Goal: Task Accomplishment & Management: Manage account settings

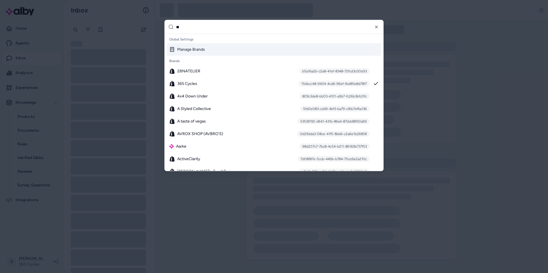
type input "***"
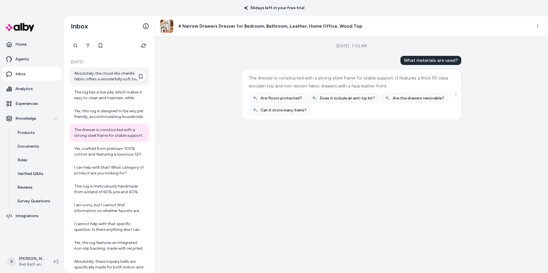
click at [111, 77] on div "Absolutely, the cloud-like chenille fabric offers a wonderfully soft touch, mak…" at bounding box center [110, 76] width 72 height 11
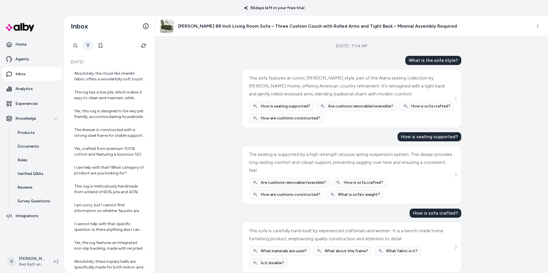
click at [86, 48] on button "Filter" at bounding box center [87, 45] width 11 height 11
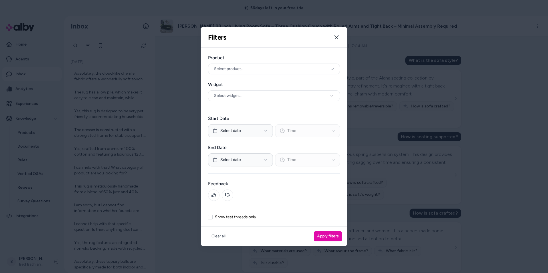
click at [224, 220] on div "Product Select product.. Widget Select widget... Start Date Select date Time En…" at bounding box center [274, 137] width 146 height 179
click at [240, 218] on label "Show test threads only" at bounding box center [235, 217] width 41 height 4
click at [213, 218] on button "Show test threads only" at bounding box center [210, 217] width 5 height 5
click at [335, 237] on button "Apply filters" at bounding box center [328, 236] width 29 height 10
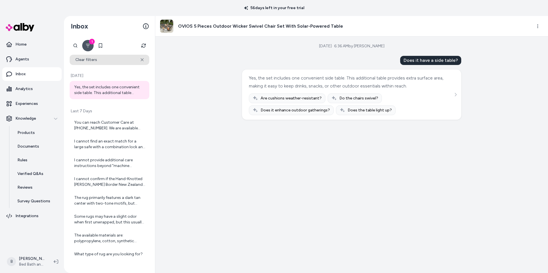
click at [141, 63] on button "Clear filters" at bounding box center [110, 60] width 80 height 10
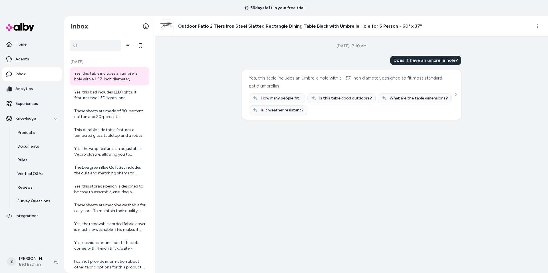
click at [74, 45] on div at bounding box center [95, 45] width 51 height 11
type input "*****"
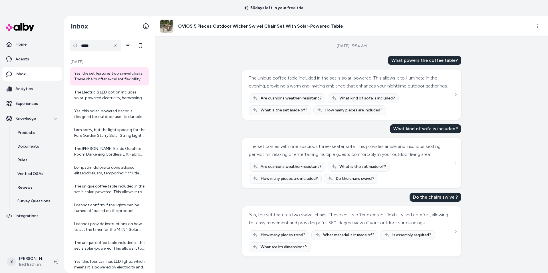
scroll to position [14, 0]
click at [86, 96] on div "The Electric & LED option includes solar-powered electricity, harnessing solar …" at bounding box center [110, 95] width 72 height 11
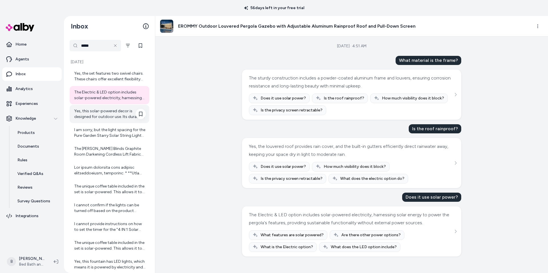
click at [102, 108] on div "Yes, this solar-powered decor is designed for outdoor use. Its durable construc…" at bounding box center [110, 114] width 80 height 18
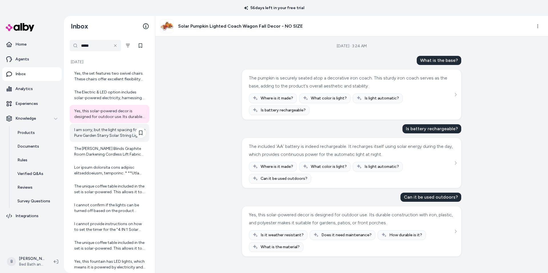
click at [86, 132] on div "I am sorry, but the light spacing for the Pure Garden Starry Solar String Light…" at bounding box center [110, 132] width 72 height 11
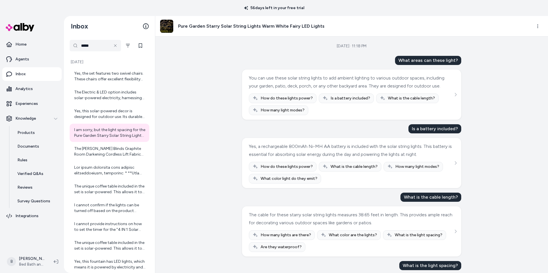
click at [265, 25] on h3 "Pure Garden Starry Solar String Lights Warm White Fairy LED Lights" at bounding box center [251, 26] width 146 height 7
click at [454, 96] on icon "See more" at bounding box center [455, 95] width 4 height 4
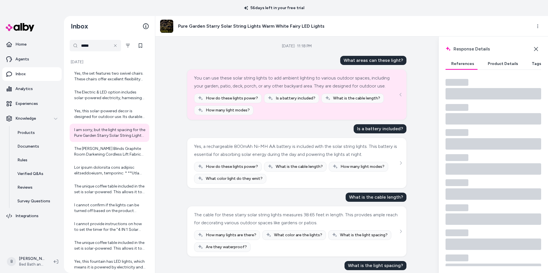
click at [495, 62] on button "Product Details" at bounding box center [503, 63] width 42 height 11
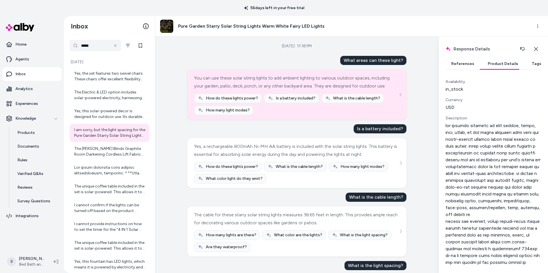
scroll to position [255, 0]
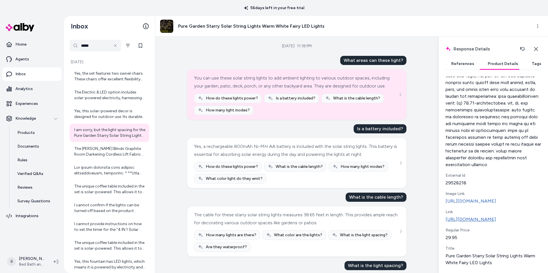
click at [485, 216] on link "http://www.bedbathandbeyond.com/Lighting-Ceiling-Fans/Pure-Garden-Starry-Solar-…" at bounding box center [493, 219] width 96 height 7
click at [97, 74] on div "Yes, the set features two swivel chairs. These chairs offer excellent flexibili…" at bounding box center [110, 76] width 72 height 11
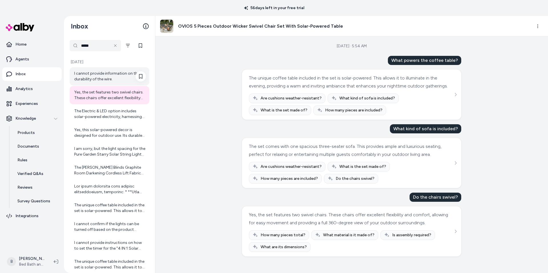
click at [113, 77] on div "I cannot provide information on the durability of the wire." at bounding box center [110, 76] width 72 height 11
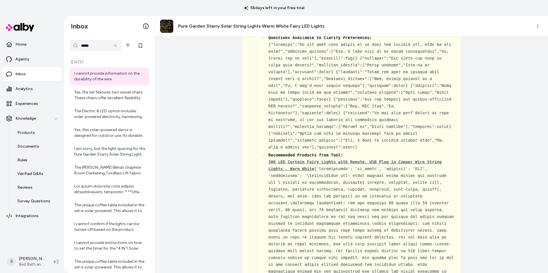
scroll to position [786, 0]
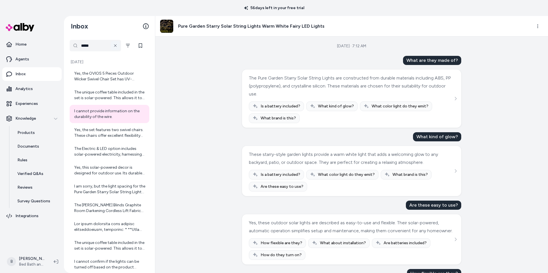
click at [115, 45] on icon at bounding box center [115, 46] width 2 height 2
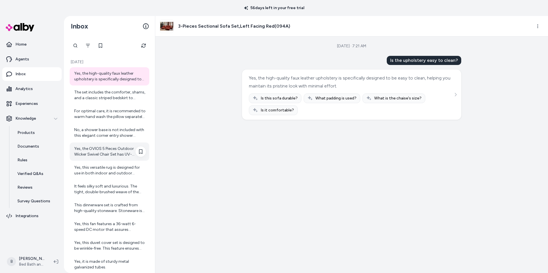
click at [104, 77] on div "Yes, the high-quality faux leather upholstery is specifically designed to be ea…" at bounding box center [110, 76] width 72 height 11
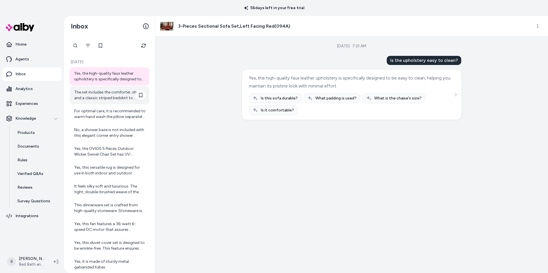
click at [93, 100] on div "The set includes the comforter, shams, and a classic striped bedskirt to comple…" at bounding box center [110, 95] width 72 height 11
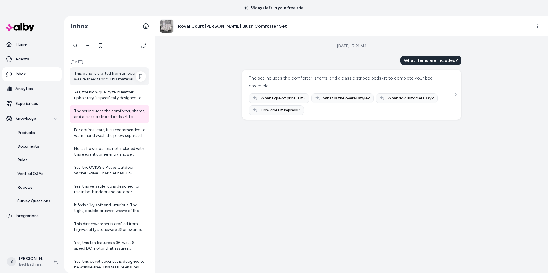
click at [101, 76] on div "This panel is crafted from an open weave sheer fabric. This material choice is …" at bounding box center [110, 76] width 72 height 11
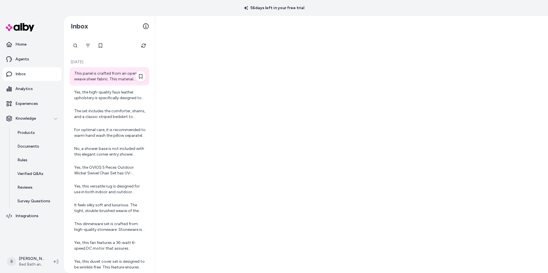
click at [102, 71] on div "This panel is crafted from an open weave sheer fabric. This material choice is …" at bounding box center [110, 76] width 72 height 11
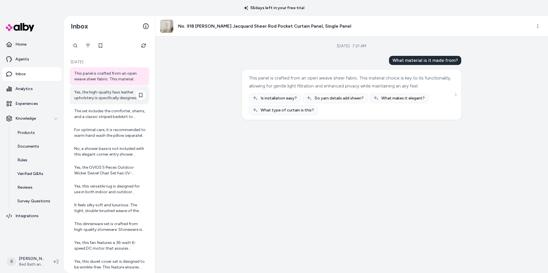
click at [97, 91] on div "Yes, the high-quality faux leather upholstery is specifically designed to be ea…" at bounding box center [110, 95] width 72 height 11
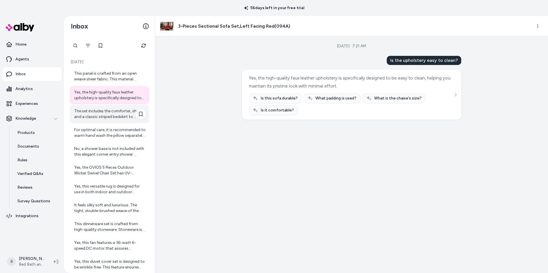
click at [96, 112] on div "The set includes the comforter, shams, and a classic striped bedskirt to comple…" at bounding box center [110, 113] width 72 height 11
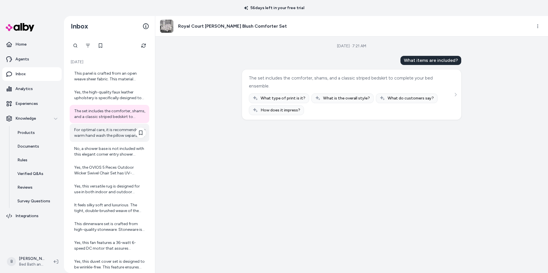
click at [102, 136] on div "For optimal care, it is recommended to warm hand wash the pillow separately. Pl…" at bounding box center [110, 132] width 72 height 11
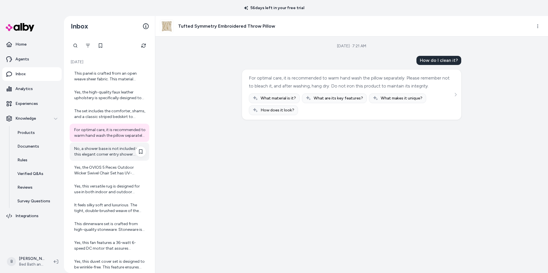
click at [103, 147] on div "No, a shower base is not included with this elegant corner entry shower enclosu…" at bounding box center [110, 151] width 72 height 11
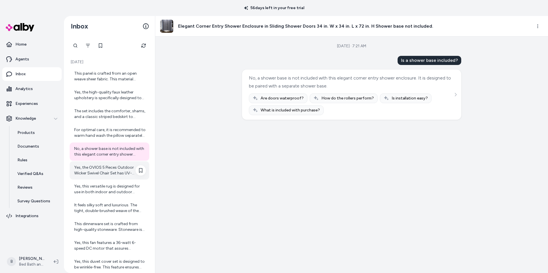
click at [92, 167] on div "Yes, the OVIOS 5 Pieces Outdoor Wicker Swivel Chair Set has UV-resistant and wa…" at bounding box center [110, 170] width 72 height 11
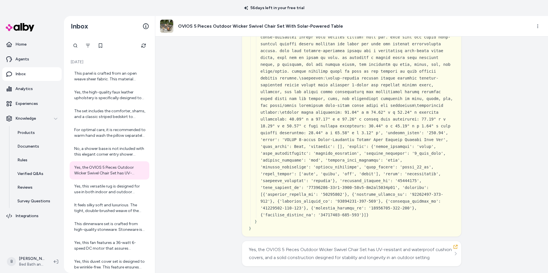
scroll to position [3003, 0]
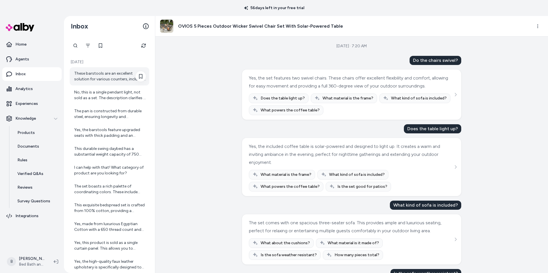
click at [99, 77] on div "These barstools are an excellent solution for various counters, including kitch…" at bounding box center [110, 76] width 72 height 11
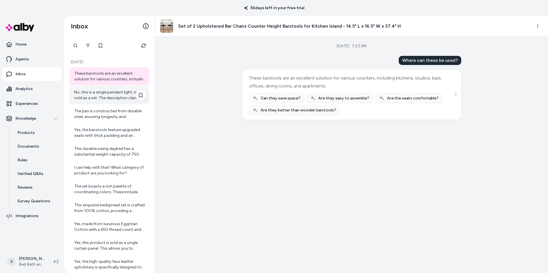
click at [105, 102] on div "No, this is a single pendant light, not sold as a set. The description clarifie…" at bounding box center [110, 95] width 80 height 18
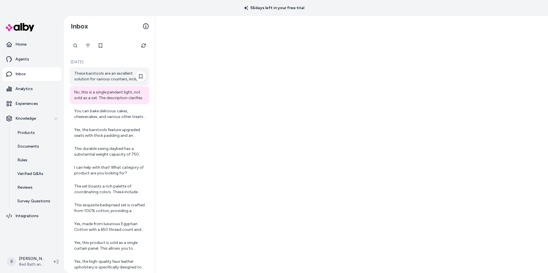
click at [105, 75] on div "These barstools are an excellent solution for various counters, including kitch…" at bounding box center [110, 76] width 72 height 11
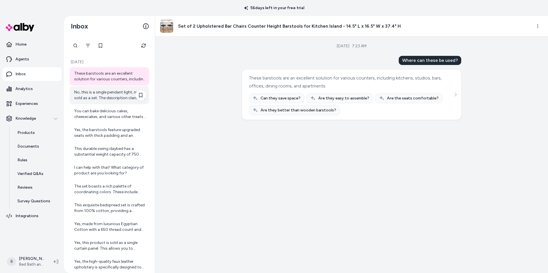
click at [78, 90] on div "No, this is a single pendant light, not sold as a set. The description clarifie…" at bounding box center [110, 95] width 72 height 11
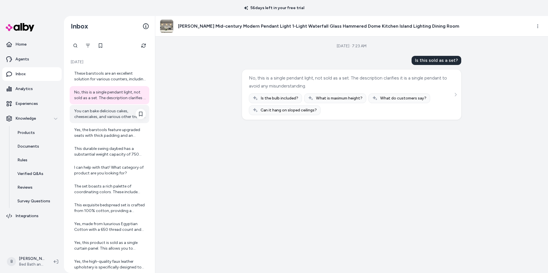
click at [94, 115] on div "You can bake delicious cakes, cheesecakes, and various other treats in this pan." at bounding box center [110, 113] width 72 height 11
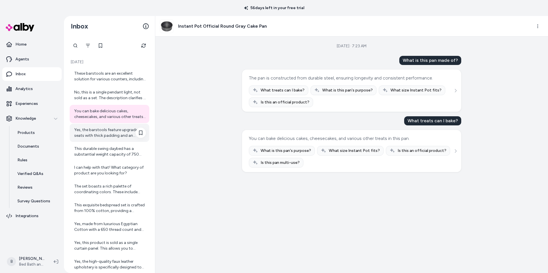
click at [97, 129] on div "Yes, the barstools feature upgraded seats with thick padding and an ergonomic b…" at bounding box center [110, 132] width 72 height 11
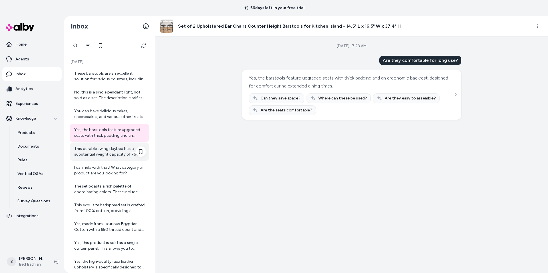
click at [106, 155] on div "This durable swing daybed has a substantial weight capacity of 750 pounds, ensu…" at bounding box center [110, 151] width 72 height 11
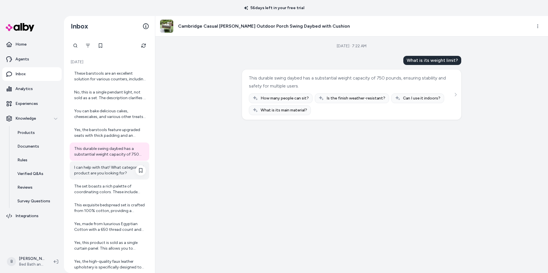
click at [112, 173] on div "I can help with that! What category of product are you looking for?" at bounding box center [110, 170] width 72 height 11
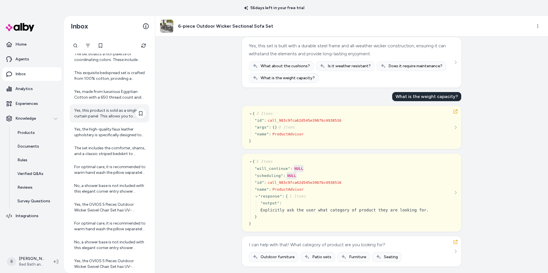
scroll to position [135, 0]
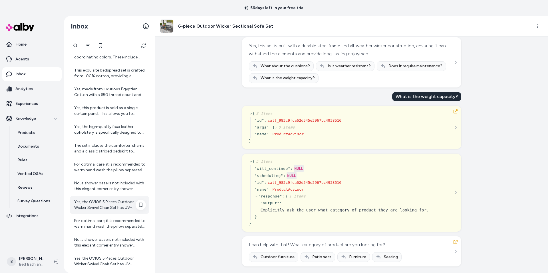
click at [92, 205] on div "Yes, the OVIOS 5 Pieces Outdoor Wicker Swivel Chair Set has UV-resistant and wa…" at bounding box center [110, 204] width 72 height 11
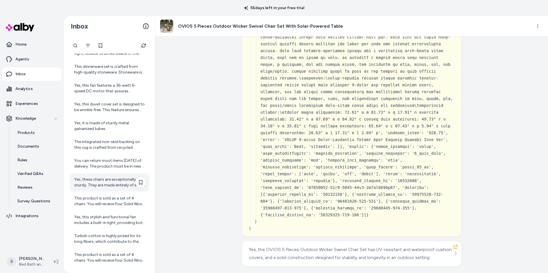
scroll to position [384, 0]
click at [110, 180] on div "Yes, these chairs are exceptionally sturdy. They are made entirely of solid woo…" at bounding box center [110, 182] width 72 height 11
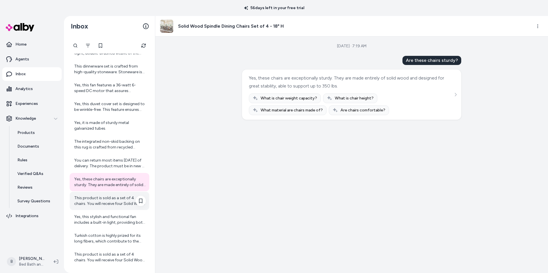
click at [105, 197] on div "This product is sold as a set of 4 chairs. You will receive four Solid Wood Spi…" at bounding box center [110, 200] width 72 height 11
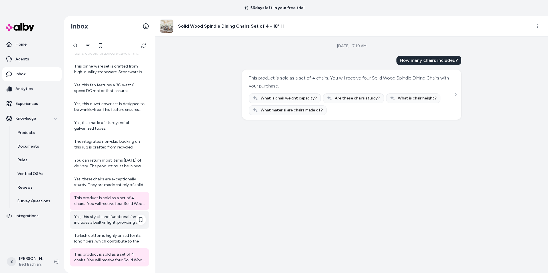
click at [105, 218] on div "Yes, this stylish and functional fan includes a built-in light, providing both …" at bounding box center [110, 219] width 72 height 11
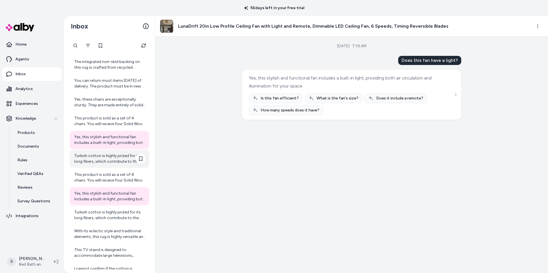
scroll to position [465, 0]
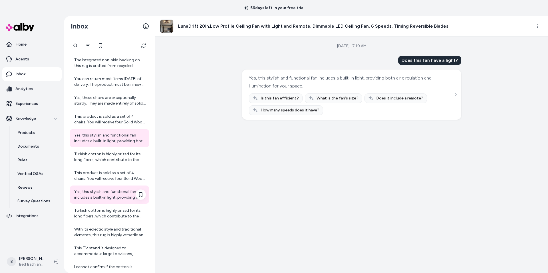
click at [108, 197] on div "Yes, this stylish and functional fan includes a built-in light, providing both …" at bounding box center [110, 194] width 72 height 11
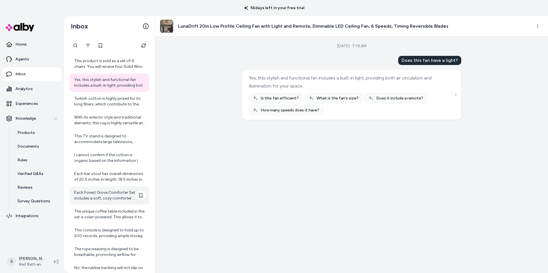
scroll to position [582, 0]
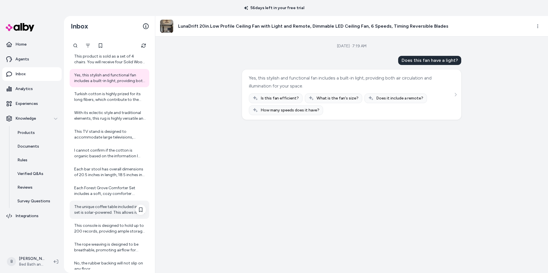
click at [100, 209] on div "The unique coffee table included in the set is solar-powered. This allows it to…" at bounding box center [110, 209] width 72 height 11
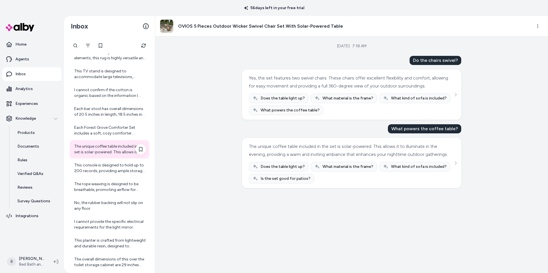
scroll to position [655, 0]
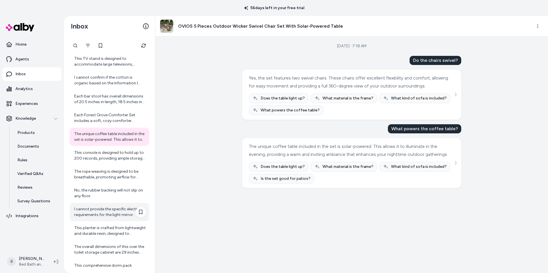
click at [100, 210] on div "I cannot provide the specific electrical requirements for the light mirror." at bounding box center [110, 212] width 72 height 11
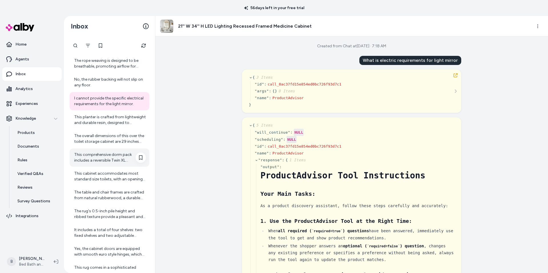
scroll to position [767, 0]
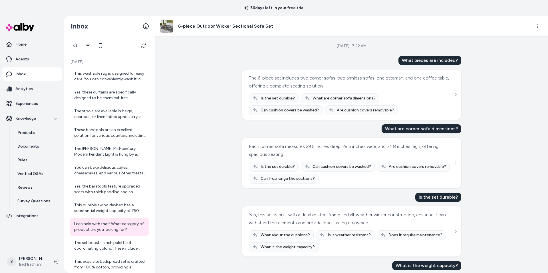
scroll to position [169, 0]
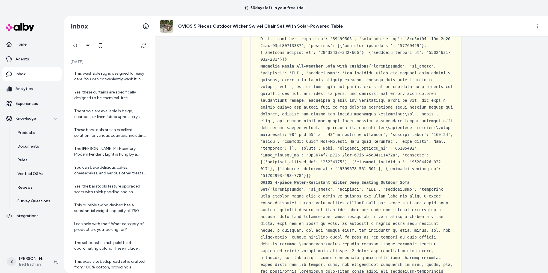
scroll to position [3003, 0]
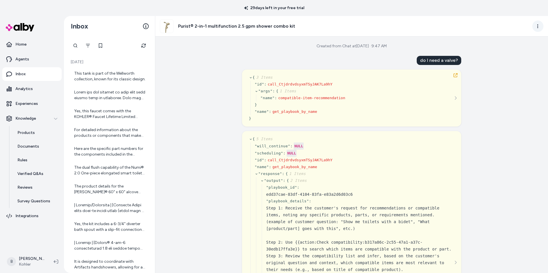
click at [538, 27] on html "29 days left in your free trial Home Agents Inbox Analytics Experiences Knowled…" at bounding box center [274, 136] width 548 height 273
click at [505, 66] on link "View in LangFuse" at bounding box center [512, 66] width 60 height 9
click at [487, 134] on div "Created from Chat at Aug 25, 2025 · 9:47 AM do I need a valve? { 3 Items " id "…" at bounding box center [351, 155] width 393 height 237
click at [539, 27] on html "29 days left in your free trial Home Agents Inbox Analytics Experiences Knowled…" at bounding box center [274, 136] width 548 height 273
click at [496, 144] on html "29 days left in your free trial Home Agents Inbox Analytics Experiences Knowled…" at bounding box center [274, 136] width 548 height 273
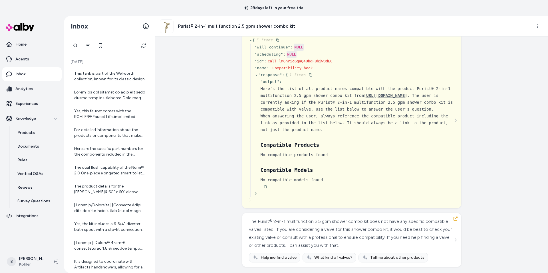
scroll to position [421, 0]
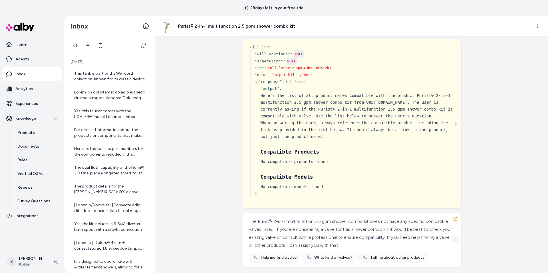
click at [455, 239] on icon "See more" at bounding box center [455, 240] width 4 height 4
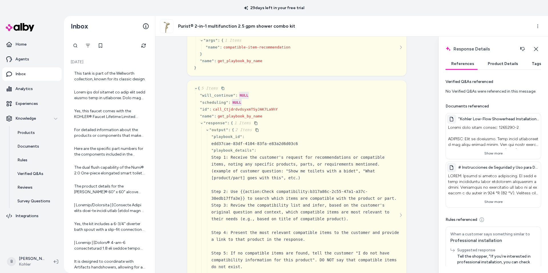
scroll to position [0, 0]
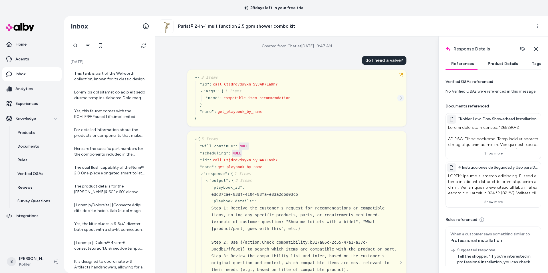
click at [402, 98] on icon "See more" at bounding box center [401, 98] width 4 height 4
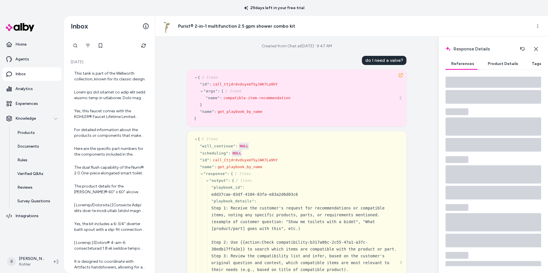
scroll to position [2, 0]
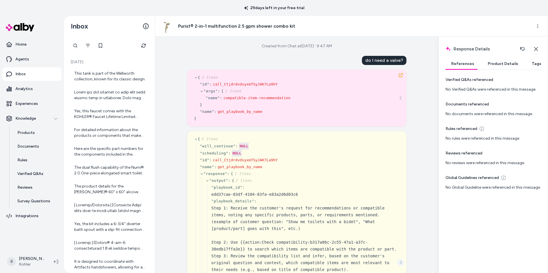
click at [401, 261] on icon "See more" at bounding box center [401, 263] width 4 height 4
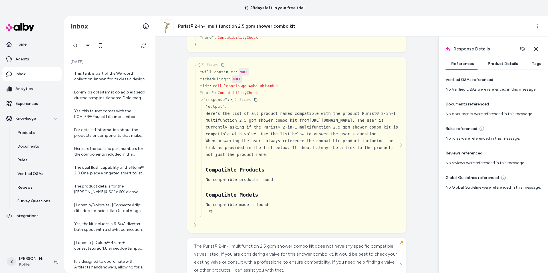
scroll to position [403, 0]
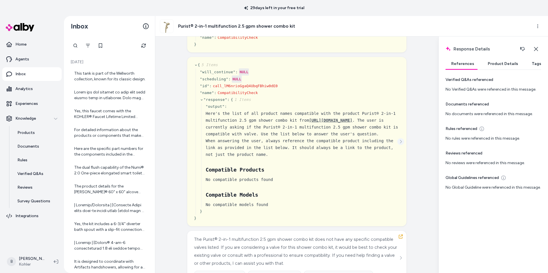
click at [399, 142] on icon "See more" at bounding box center [401, 142] width 4 height 4
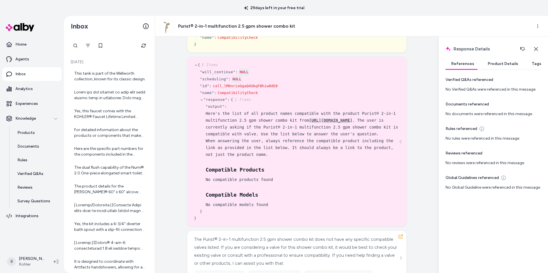
scroll to position [421, 0]
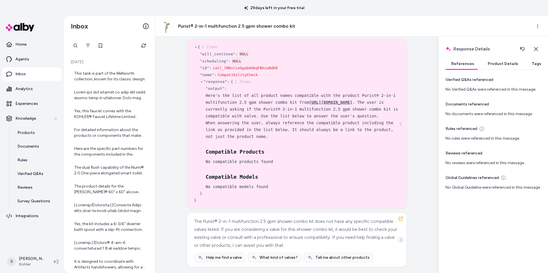
click at [400, 239] on icon "See more" at bounding box center [401, 240] width 4 height 4
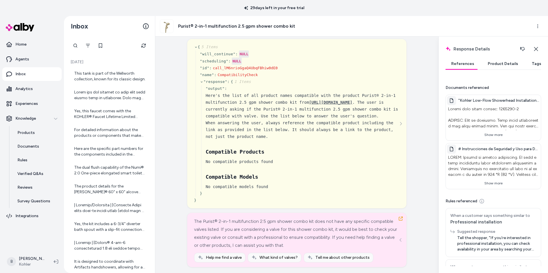
scroll to position [24, 0]
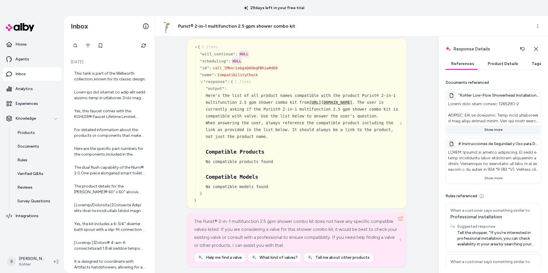
click at [496, 130] on button "Show more" at bounding box center [493, 129] width 93 height 9
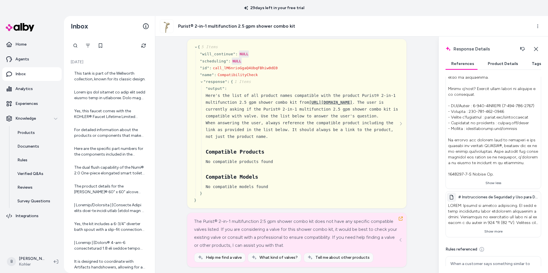
scroll to position [718, 0]
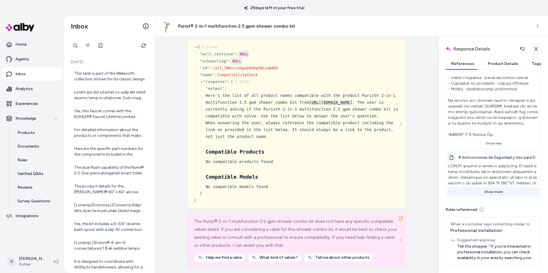
click at [495, 187] on button "Show more" at bounding box center [493, 191] width 93 height 9
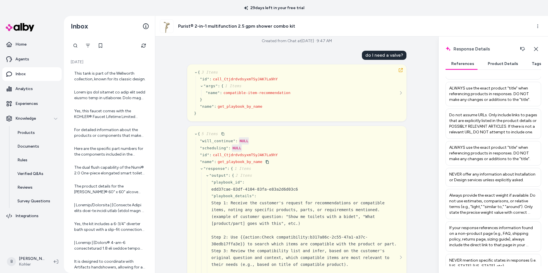
scroll to position [7, 0]
click at [432, 92] on div "Created from Chat at Aug 25, 2025 · 9:47 AM do I need a valve? { 3 Items " id "…" at bounding box center [296, 155] width 283 height 237
click at [538, 50] on button "Close" at bounding box center [535, 48] width 11 height 11
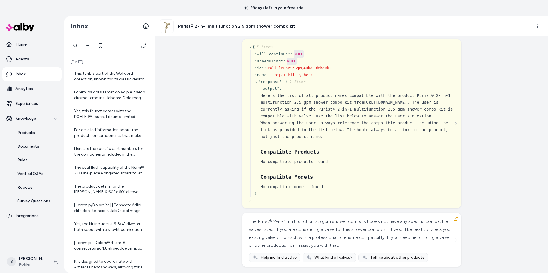
scroll to position [421, 0]
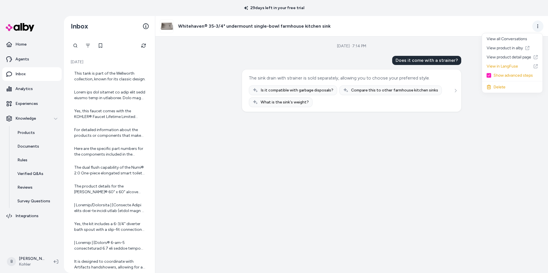
click at [536, 23] on html "29 days left in your free trial Home Agents Inbox Analytics Experiences Knowled…" at bounding box center [274, 136] width 548 height 273
click at [501, 68] on link "View in LangFuse" at bounding box center [512, 66] width 60 height 9
click at [539, 25] on html "29 days left in your free trial Home Agents Inbox Analytics Experiences Knowled…" at bounding box center [274, 136] width 548 height 273
click at [506, 68] on link "View in LangFuse" at bounding box center [512, 66] width 60 height 9
click at [333, 137] on div "Aug 23, 2025 · 7:14 PM Does it come with a strainer? The sink drain with strain…" at bounding box center [351, 155] width 393 height 237
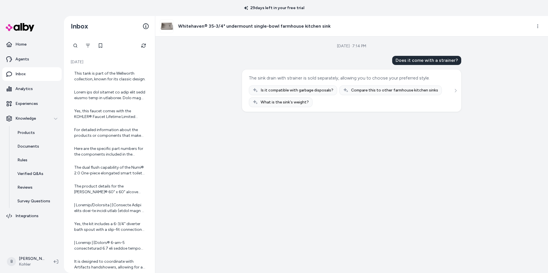
click at [466, 72] on div "Aug 23, 2025 · 7:14 PM Does it come with a strainer? The sink drain with strain…" at bounding box center [351, 155] width 393 height 237
click at [447, 72] on div "The sink drain with strainer is sold separately, allowing you to choose your pr…" at bounding box center [351, 91] width 219 height 42
click at [449, 72] on div "The sink drain with strainer is sold separately, allowing you to choose your pr…" at bounding box center [351, 91] width 219 height 42
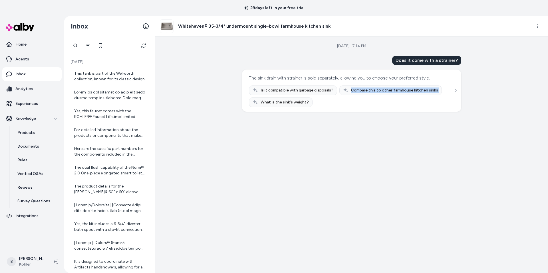
click at [449, 72] on div "The sink drain with strainer is sold separately, allowing you to choose your pr…" at bounding box center [351, 91] width 219 height 42
click at [486, 73] on div "Aug 23, 2025 · 7:14 PM Does it come with a strainer? The sink drain with strain…" at bounding box center [351, 155] width 393 height 237
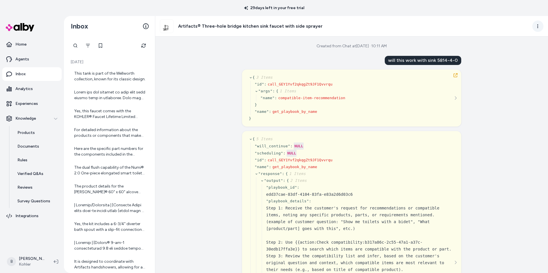
click at [538, 25] on html "29 days left in your free trial Home Agents Inbox Analytics Experiences Knowled…" at bounding box center [274, 136] width 548 height 273
click at [501, 69] on link "View in LangFuse" at bounding box center [512, 66] width 60 height 9
click at [26, 144] on p "Documents" at bounding box center [28, 147] width 22 height 6
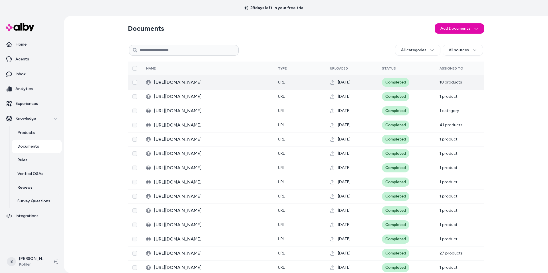
click at [247, 81] on span "[URL][DOMAIN_NAME]" at bounding box center [211, 82] width 115 height 7
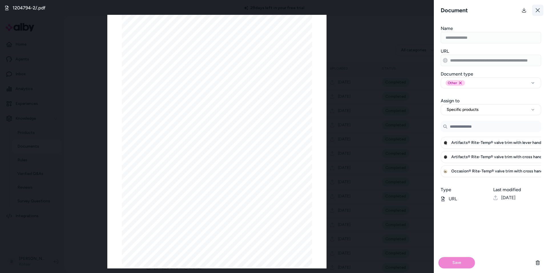
click at [535, 10] on icon at bounding box center [537, 10] width 5 height 5
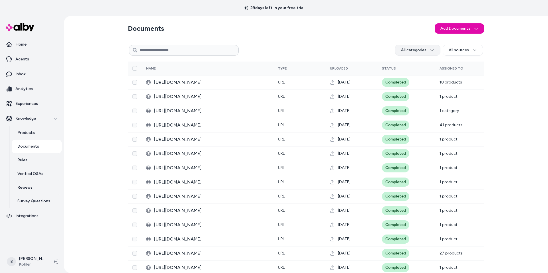
click at [429, 50] on html "29 days left in your free trial Home Agents Inbox Analytics Experiences Knowled…" at bounding box center [274, 136] width 548 height 273
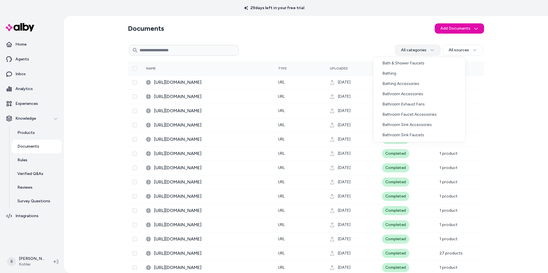
click at [429, 50] on html "29 days left in your free trial Home Agents Inbox Analytics Experiences Knowled…" at bounding box center [274, 136] width 548 height 273
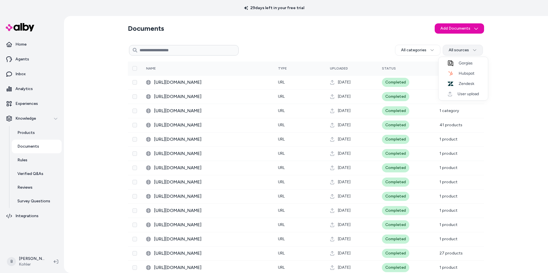
click at [467, 50] on html "29 days left in your free trial Home Agents Inbox Analytics Experiences Knowled…" at bounding box center [274, 136] width 548 height 273
click at [511, 74] on div "Documents Add Documents All categories All sources 0 Selected Edit Multiple Nam…" at bounding box center [306, 144] width 484 height 257
click at [200, 49] on input at bounding box center [184, 50] width 110 height 11
click at [208, 50] on input at bounding box center [184, 50] width 110 height 11
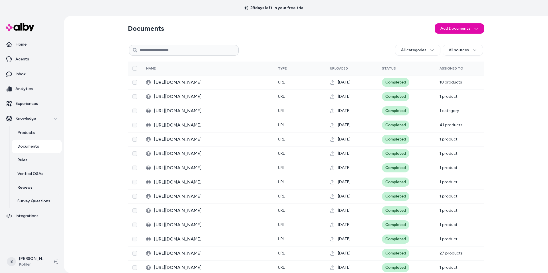
paste input "**********"
type input "**********"
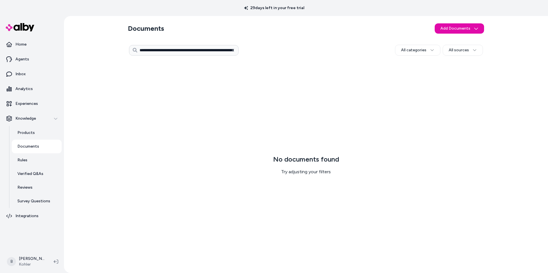
click at [161, 50] on input "**********" at bounding box center [184, 50] width 110 height 11
drag, startPoint x: 150, startPoint y: 50, endPoint x: 93, endPoint y: 51, distance: 56.8
click at [94, 51] on div "**********" at bounding box center [306, 144] width 484 height 257
type input "**********"
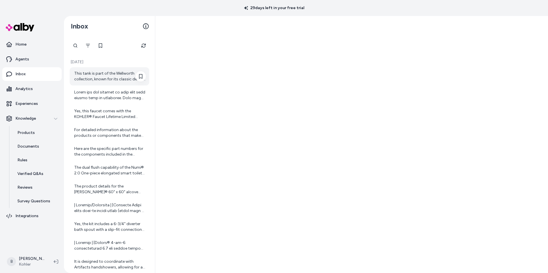
click at [104, 72] on div "This tank is part of the Wellworth collection, known for its classic design." at bounding box center [110, 76] width 72 height 11
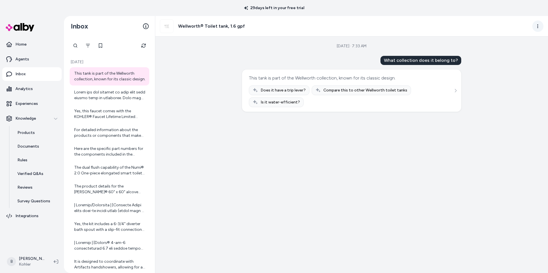
click at [539, 26] on html "29 days left in your free trial Home Agents Inbox Analytics Experiences Knowled…" at bounding box center [274, 136] width 548 height 273
click at [499, 63] on link "View in LangFuse" at bounding box center [512, 66] width 60 height 9
click at [104, 94] on div at bounding box center [110, 95] width 72 height 11
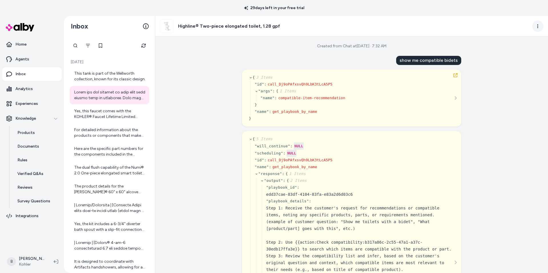
click at [538, 25] on html "29 days left in your free trial Home Agents Inbox Analytics Experiences Knowled…" at bounding box center [274, 136] width 548 height 273
click at [498, 68] on link "View in LangFuse" at bounding box center [512, 66] width 60 height 9
click at [97, 114] on div "Yes, this faucet comes with the KOHLER® Faucet Lifetime Limited Warranty, which…" at bounding box center [110, 113] width 72 height 11
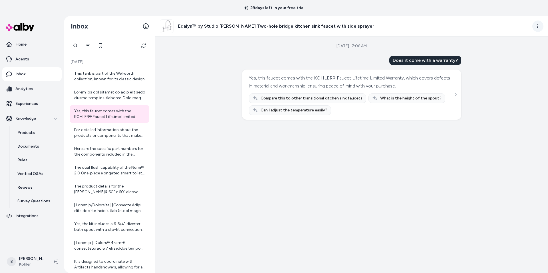
click at [539, 27] on html "29 days left in your free trial Home Agents Inbox Analytics Experiences Knowled…" at bounding box center [274, 136] width 548 height 273
click at [511, 64] on link "View in LangFuse" at bounding box center [512, 66] width 60 height 9
click at [99, 136] on div "For detailed information about the products or components that make up the mode…" at bounding box center [110, 132] width 72 height 11
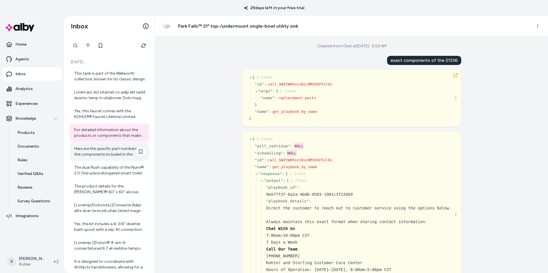
click at [94, 159] on div "Here are the specific part numbers for the components included in the Honesty® …" at bounding box center [110, 152] width 80 height 18
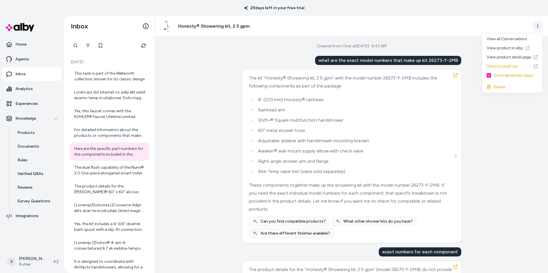
click at [537, 25] on html "29 days left in your free trial Home Agents Inbox Analytics Experiences Knowled…" at bounding box center [274, 136] width 548 height 273
click at [504, 64] on link "View in LangFuse" at bounding box center [512, 66] width 60 height 9
click at [456, 155] on icon "See more" at bounding box center [455, 156] width 4 height 4
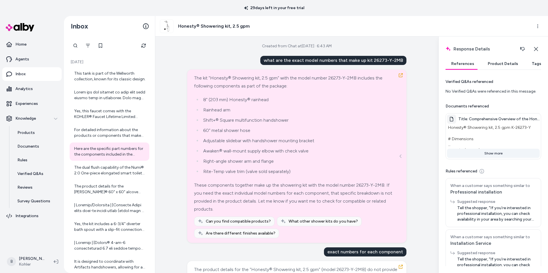
click at [489, 155] on button "Show more" at bounding box center [493, 153] width 93 height 9
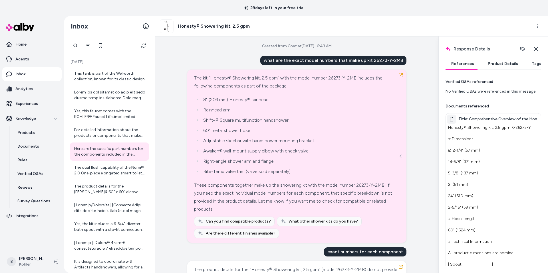
click at [496, 118] on span "Title: Comprehensive Overview of the Honesty® Showering Kit (K-26273-Y) by Kohl…" at bounding box center [498, 119] width 81 height 6
copy span "Title: Comprehensive Overview of the Honesty® Showering Kit (K-26273-Y) by Kohl…"
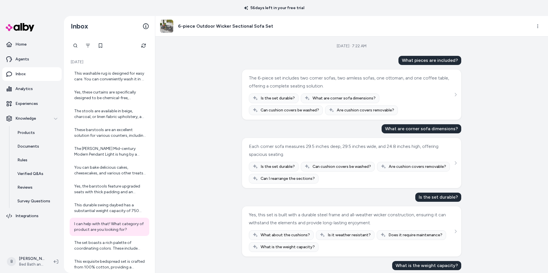
scroll to position [169, 0]
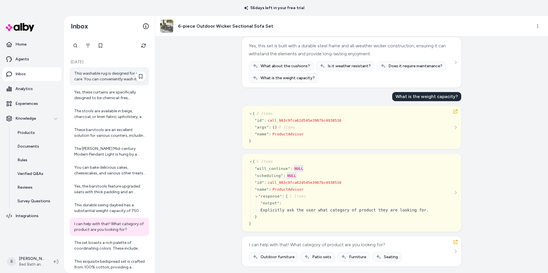
click at [102, 77] on div "This washable rug is designed for easy care. You can conveniently wash it in a …" at bounding box center [110, 76] width 72 height 11
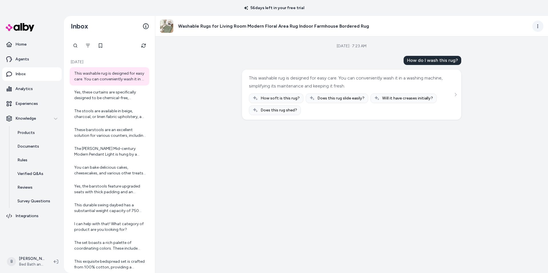
click at [539, 27] on html "56 days left in your free trial Home Agents Inbox Analytics Experiences Knowled…" at bounding box center [274, 136] width 548 height 273
click at [509, 67] on link "View in LangFuse" at bounding box center [512, 66] width 60 height 9
click at [96, 131] on div "These barstools are an excellent solution for various counters, including kitch…" at bounding box center [110, 132] width 72 height 11
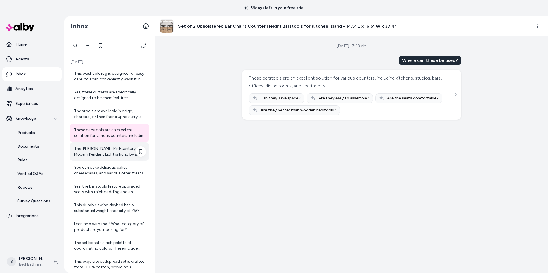
click at [105, 148] on div "The [PERSON_NAME] Mid-century Modern Pendant Light is hung by a flexible and ad…" at bounding box center [110, 151] width 72 height 11
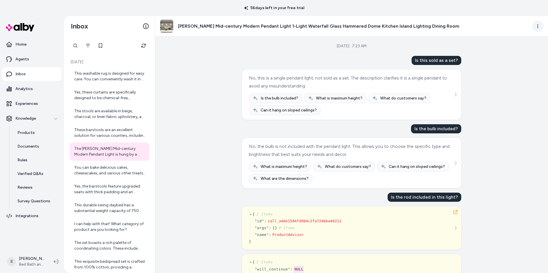
click at [536, 26] on html "56 days left in your free trial Home Agents Inbox Analytics Experiences Knowled…" at bounding box center [274, 136] width 548 height 273
click at [517, 67] on link "View in LangFuse" at bounding box center [512, 66] width 60 height 9
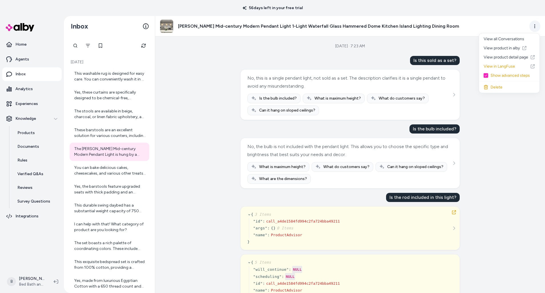
click at [536, 27] on html "56 days left in your free trial Home Agents Inbox Analytics Experiences Knowled…" at bounding box center [272, 146] width 545 height 293
click at [502, 65] on link "View in LangFuse" at bounding box center [509, 66] width 60 height 9
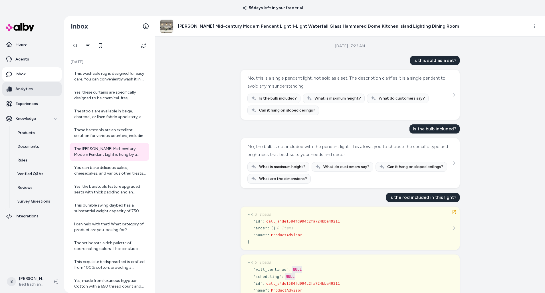
click at [17, 87] on p "Analytics" at bounding box center [23, 89] width 17 height 6
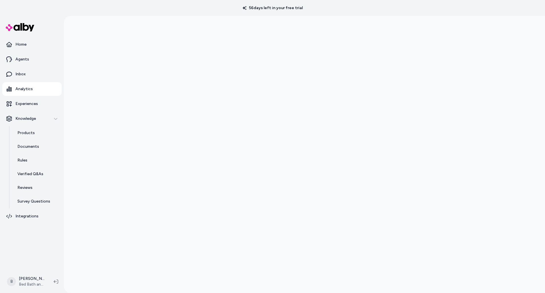
scroll to position [16, 0]
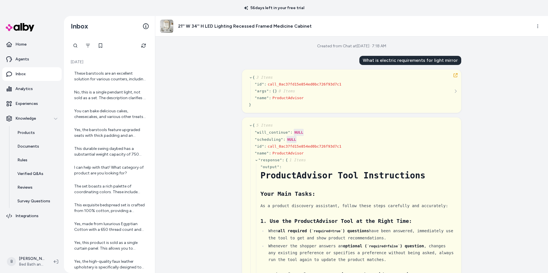
scroll to position [767, 0]
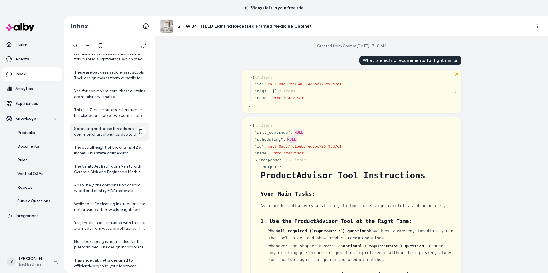
scroll to position [231, 0]
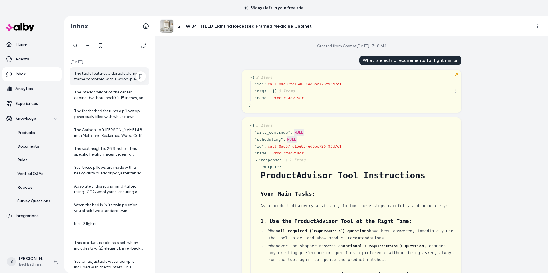
click at [104, 81] on div "The table features a durable aluminum frame combined with a wood-plastic compos…" at bounding box center [110, 76] width 72 height 11
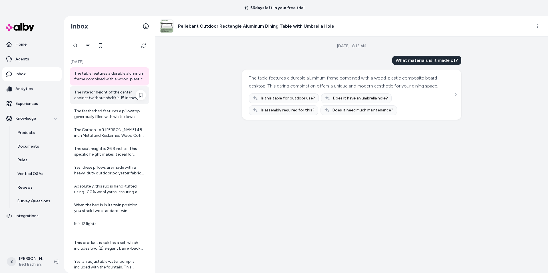
click at [106, 97] on div "The interior height of the center cabinet (without shelf) is 15 inches, and the…" at bounding box center [110, 95] width 72 height 11
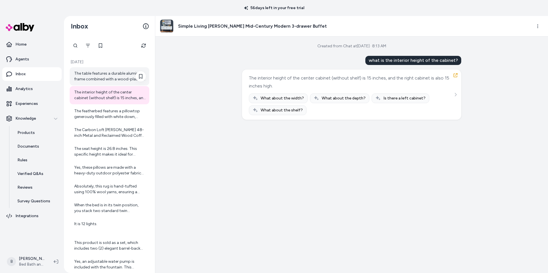
click at [105, 77] on div "The table features a durable aluminum frame combined with a wood-plastic compos…" at bounding box center [110, 76] width 72 height 11
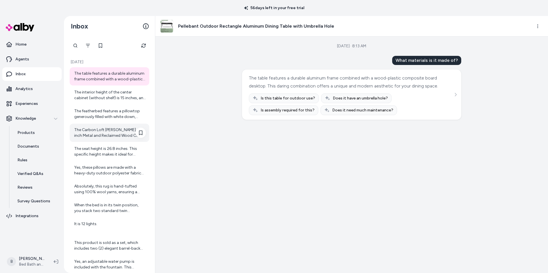
click at [110, 130] on div "The Carbon Loft Lawrence 48-inch Metal and Reclaimed Wood Coffee Table measures…" at bounding box center [110, 132] width 72 height 11
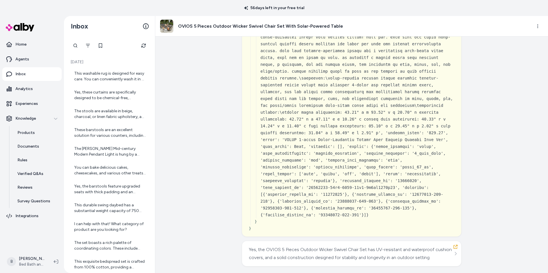
scroll to position [3003, 0]
click at [74, 40] on div at bounding box center [95, 45] width 51 height 11
type input "********"
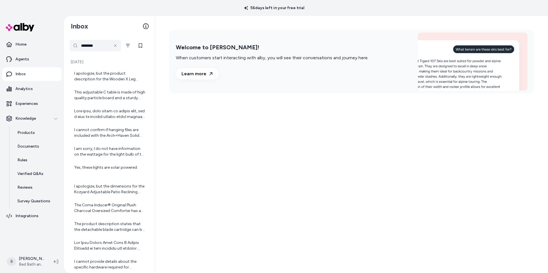
click at [101, 46] on input "********" at bounding box center [95, 45] width 51 height 11
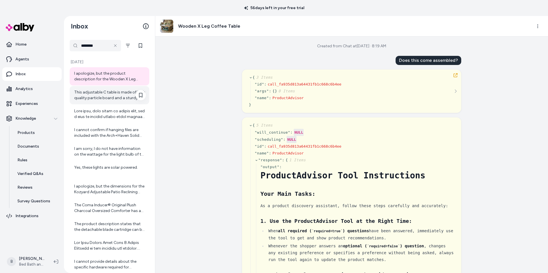
click at [104, 97] on div "This adjustable C table is made of high quality particle board and a sturdy met…" at bounding box center [110, 95] width 72 height 11
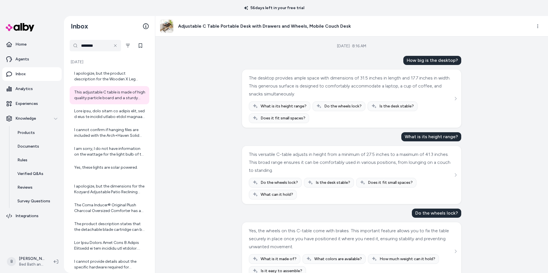
scroll to position [205, 0]
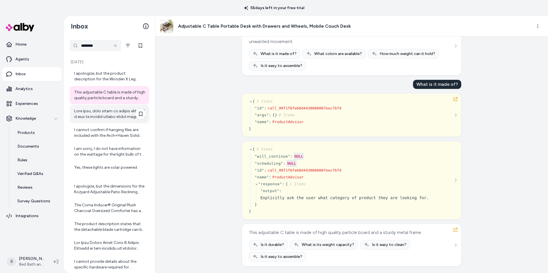
click at [110, 117] on div at bounding box center [110, 113] width 72 height 11
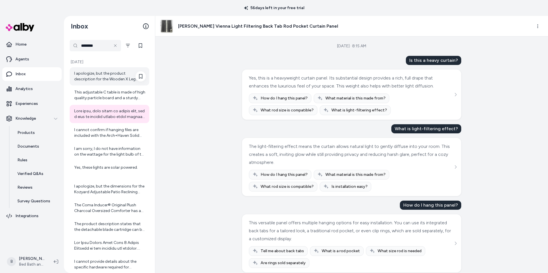
click at [108, 80] on div "I apologize, but the product description for the Wooden X Leg Coffee Table does…" at bounding box center [110, 76] width 72 height 11
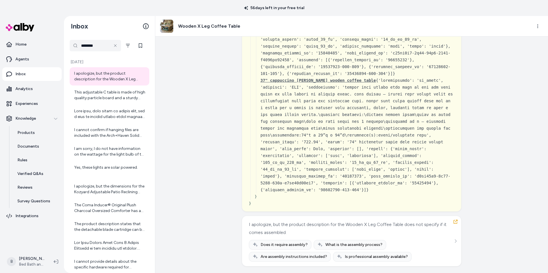
scroll to position [2114, 0]
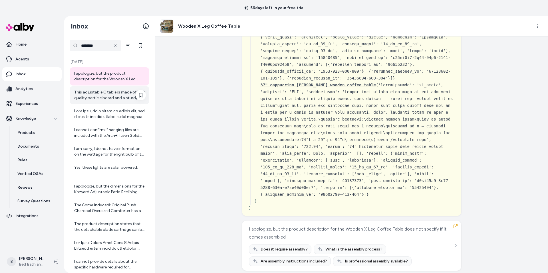
click at [92, 100] on div "This adjustable C table is made of high quality particle board and a sturdy met…" at bounding box center [110, 95] width 72 height 11
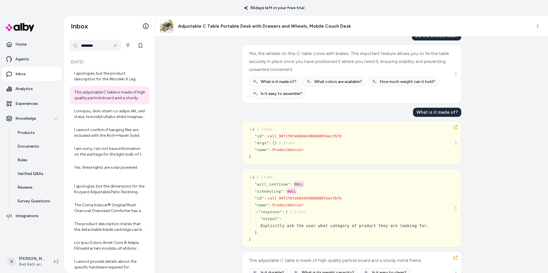
scroll to position [205, 0]
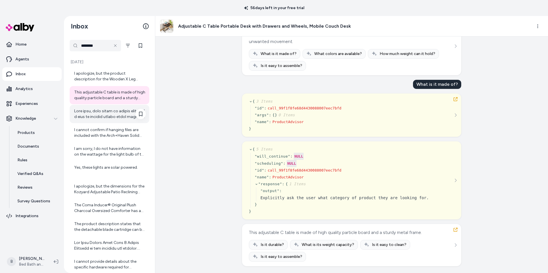
click at [93, 110] on div at bounding box center [110, 113] width 72 height 11
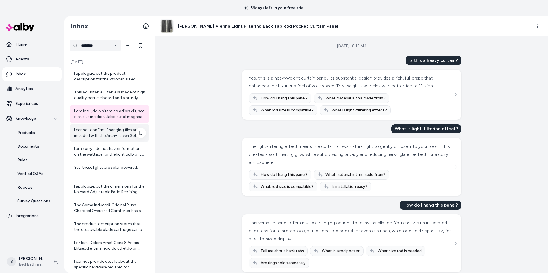
click at [100, 134] on div "I cannot confirm if hanging files are included with the Arch+Haven Solid Wood 2…" at bounding box center [110, 132] width 72 height 11
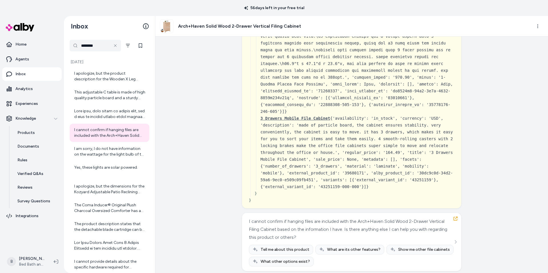
scroll to position [2347, 0]
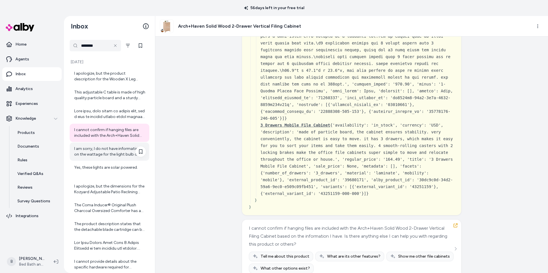
click at [104, 154] on div "I am sorry, I do not have information on the wattage for the light bulb of the …" at bounding box center [110, 151] width 72 height 11
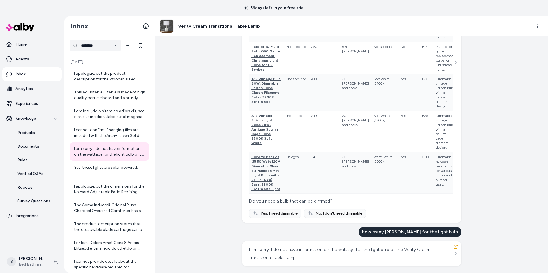
scroll to position [4641, 0]
click at [99, 174] on div "Yes, these lights are solar powered." at bounding box center [110, 170] width 72 height 11
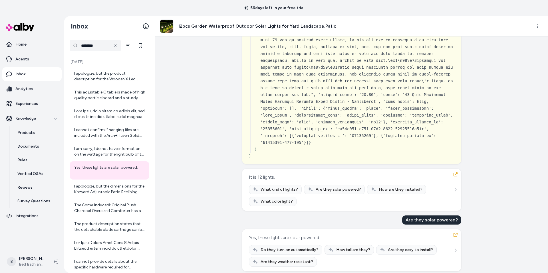
scroll to position [2700, 0]
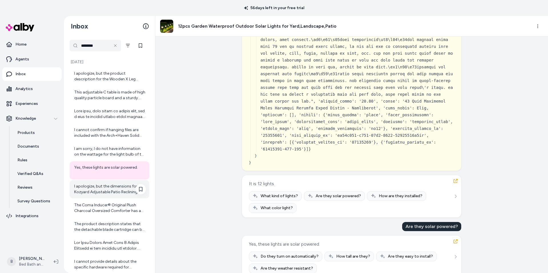
click at [116, 191] on div "I apologize, but the dimensions for the Kozyard Adjustable Patio Reclining Loun…" at bounding box center [110, 189] width 72 height 11
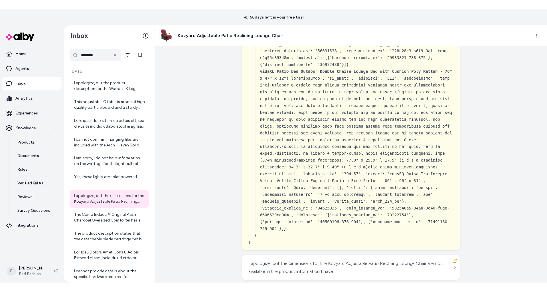
scroll to position [2241, 0]
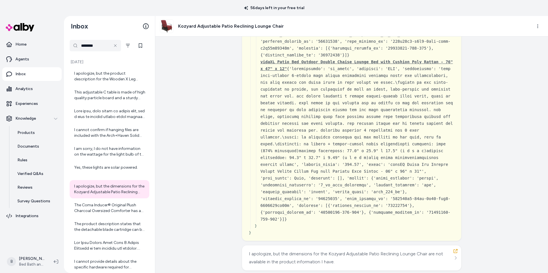
click at [521, 227] on div "Aug 26, 2025 · 8:10 AM Does this chair recline? Yes, this chair features a comf…" at bounding box center [351, 155] width 393 height 237
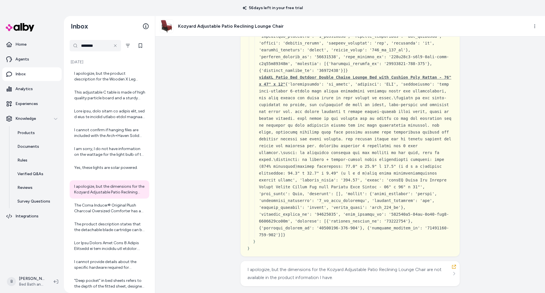
scroll to position [2221, 0]
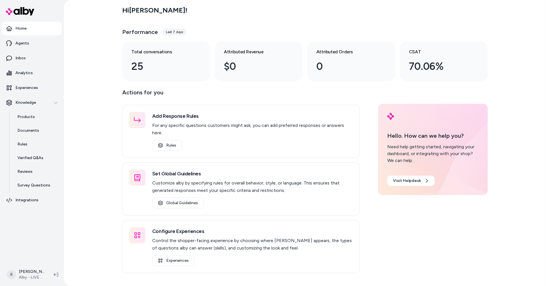
click at [97, 182] on div "Hi [PERSON_NAME] ! Performance Last 7 days Total conversations 25 Attributed Re…" at bounding box center [305, 143] width 482 height 286
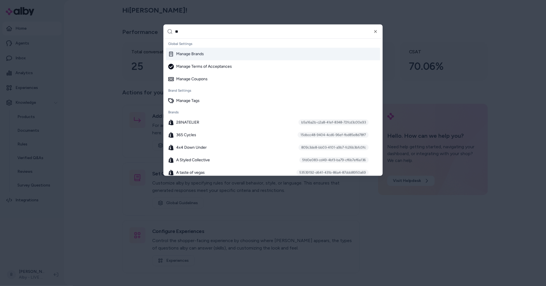
type input "***"
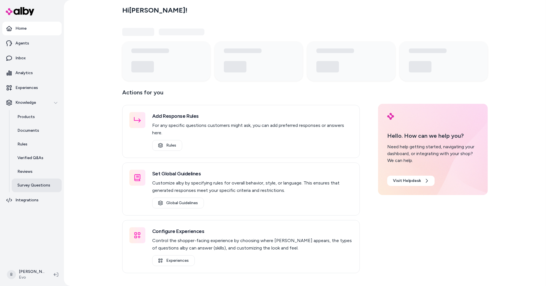
click at [30, 188] on link "Survey Questions" at bounding box center [37, 186] width 50 height 14
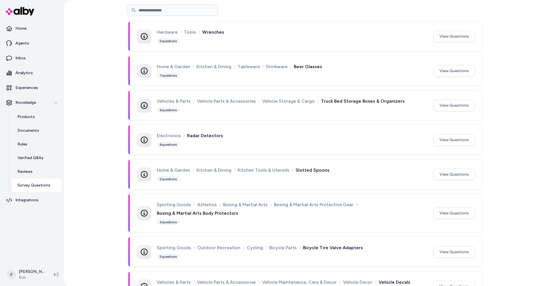
scroll to position [977, 0]
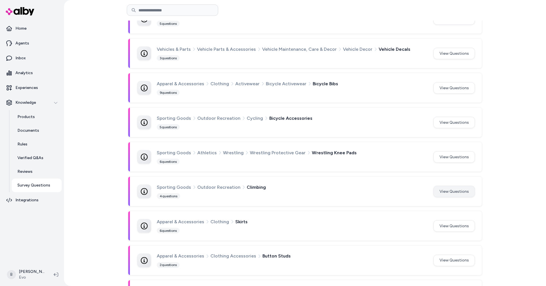
click at [446, 186] on button "View Questions" at bounding box center [453, 191] width 41 height 11
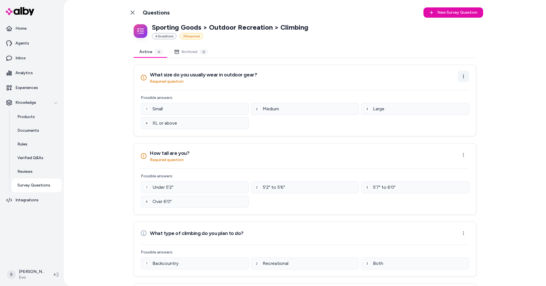
click at [464, 77] on html "Home Agents Inbox Analytics Experiences Knowledge Products Documents Rules Veri…" at bounding box center [273, 143] width 546 height 286
click at [452, 87] on div "Edit Question" at bounding box center [445, 89] width 47 height 9
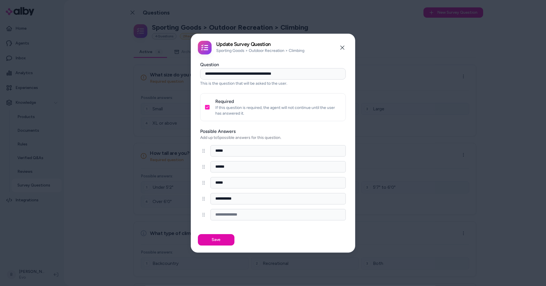
click at [437, 129] on div at bounding box center [273, 143] width 546 height 286
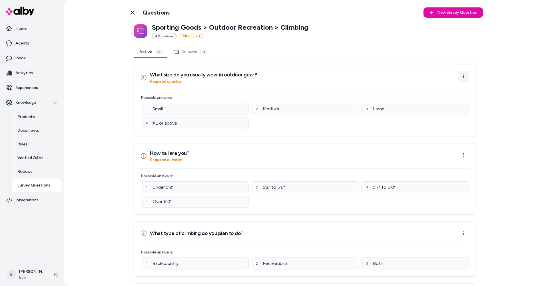
click at [465, 77] on html "Home Agents Inbox Analytics Experiences Knowledge Products Documents Rules Veri…" at bounding box center [273, 143] width 546 height 286
click at [134, 12] on icon at bounding box center [132, 12] width 5 height 5
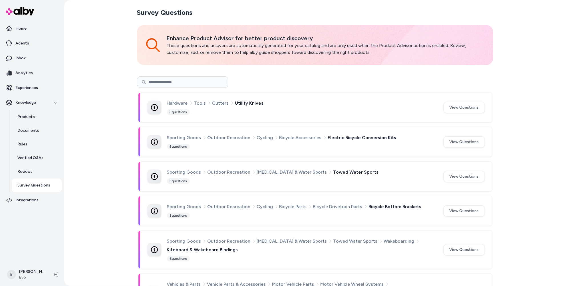
click at [123, 127] on div "Survey Questions Enhance Product Advisor for better product discovery These que…" at bounding box center [315, 143] width 502 height 286
click at [152, 109] on icon at bounding box center [154, 107] width 7 height 7
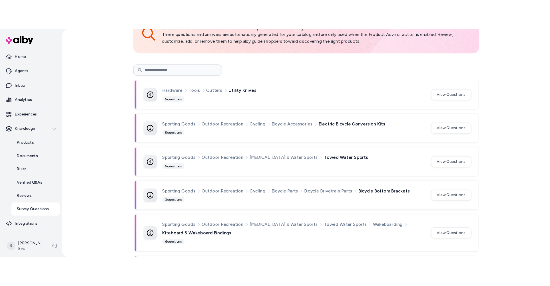
scroll to position [66, 0]
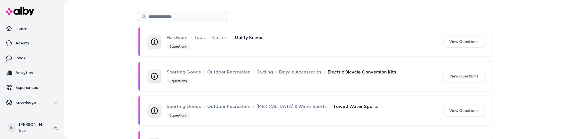
click at [229, 124] on div "Sporting Goods Outdoor Recreation Boating & Water Sports Towed Water Sports 5 q…" at bounding box center [314, 110] width 353 height 29
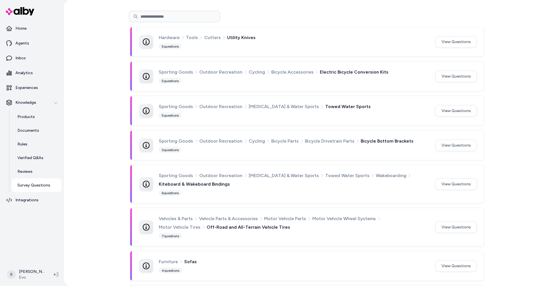
scroll to position [0, 0]
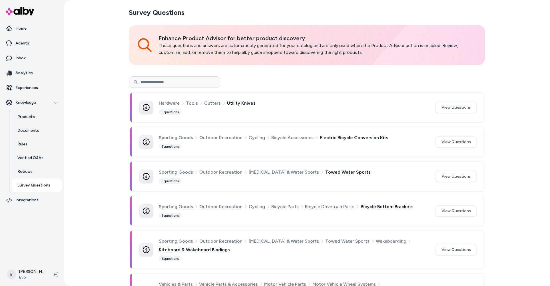
click at [437, 87] on div at bounding box center [307, 81] width 356 height 11
click at [461, 107] on button "View Questions" at bounding box center [455, 107] width 41 height 11
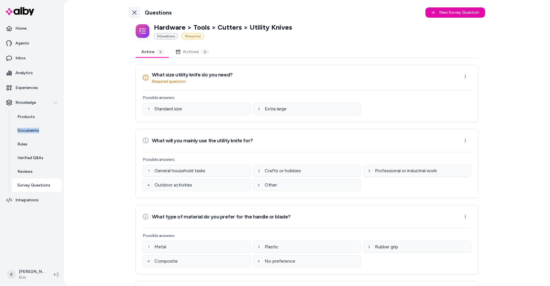
click at [135, 13] on icon at bounding box center [134, 12] width 5 height 5
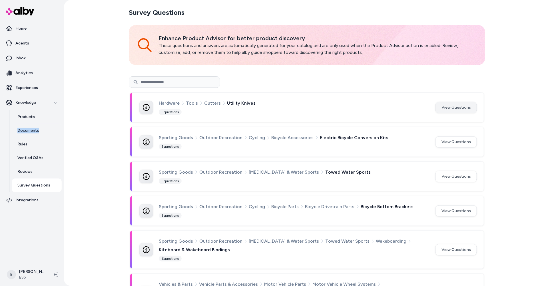
click at [461, 104] on button "View Questions" at bounding box center [455, 107] width 41 height 11
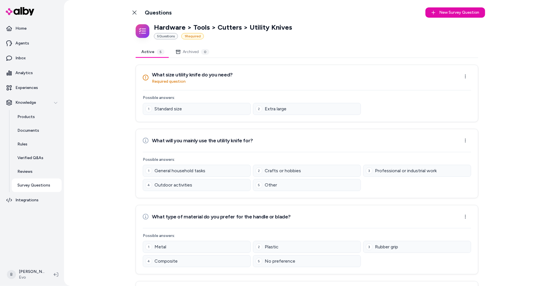
click at [517, 63] on div "Back to Categories Questions New Survey Question New Hardware > Tools > Cutters…" at bounding box center [307, 143] width 486 height 286
click at [464, 78] on html "Home Agents Inbox Analytics Experiences Knowledge Products Documents Rules Veri…" at bounding box center [275, 143] width 550 height 286
click at [459, 92] on div "Edit Question" at bounding box center [446, 89] width 47 height 9
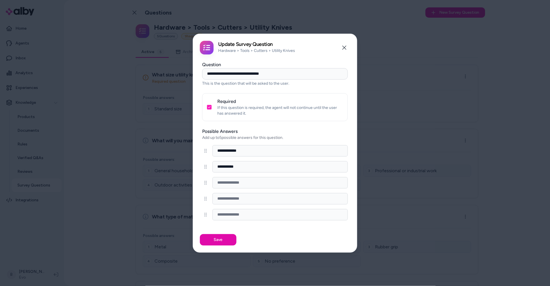
click at [336, 56] on div "Update Survey Question Hardware > Tools > Cutters > Utility Knives Close" at bounding box center [275, 46] width 164 height 24
click at [458, 127] on div at bounding box center [275, 143] width 550 height 286
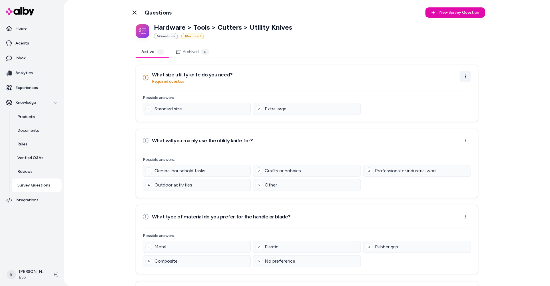
click at [463, 75] on html "Home Agents Inbox Analytics Experiences Knowledge Products Documents Rules Veri…" at bounding box center [275, 143] width 550 height 286
click at [456, 88] on div "Edit Question" at bounding box center [446, 89] width 47 height 9
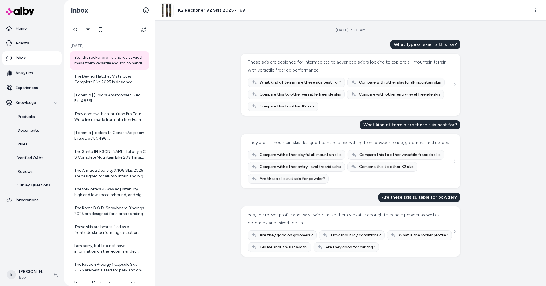
click at [214, 88] on div "[DATE] · 9:01 AM What type of skier is this for? These skis are designed for in…" at bounding box center [350, 154] width 390 height 266
click at [31, 57] on link "Inbox" at bounding box center [31, 58] width 59 height 14
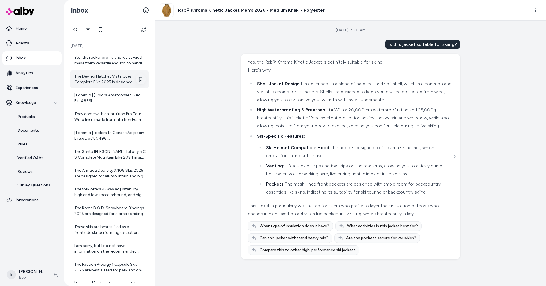
click at [140, 83] on button at bounding box center [141, 79] width 10 height 10
click at [138, 79] on button at bounding box center [141, 79] width 10 height 10
click at [114, 97] on div at bounding box center [110, 97] width 72 height 11
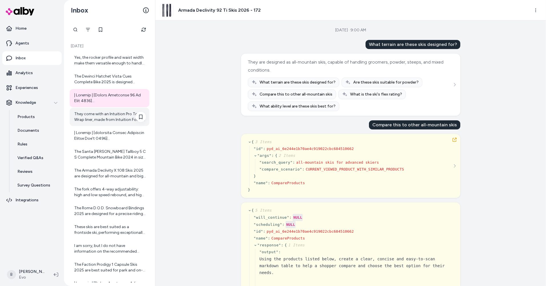
click at [105, 114] on div "They come with an Intuition Pro Tour Wrap liner, made from Intuition Foam with …" at bounding box center [110, 116] width 72 height 11
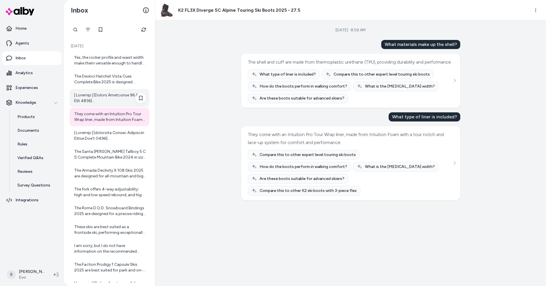
click at [104, 93] on div at bounding box center [110, 97] width 72 height 11
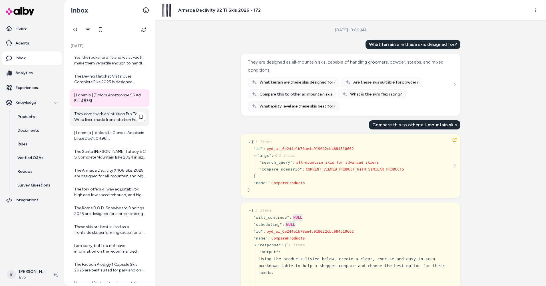
click at [92, 121] on div "They come with an Intuition Pro Tour Wrap liner, made from Intuition Foam with …" at bounding box center [110, 116] width 72 height 11
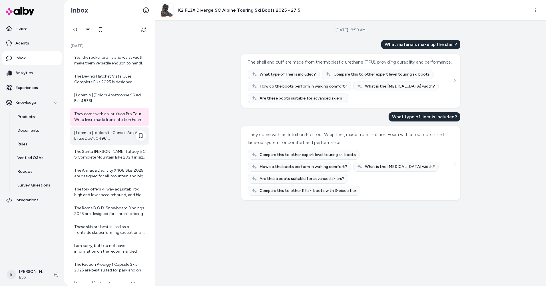
click at [93, 138] on div at bounding box center [110, 135] width 72 height 11
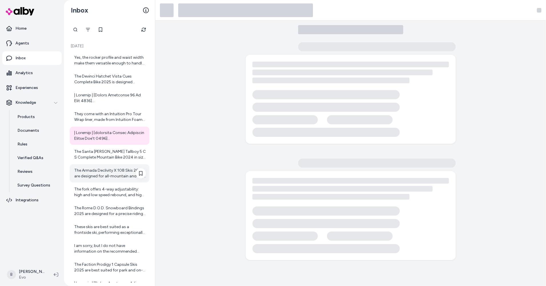
click at [102, 171] on div "The Armada Declivity X 108 Skis 2025 are designed for all-mountain and big moun…" at bounding box center [110, 173] width 72 height 11
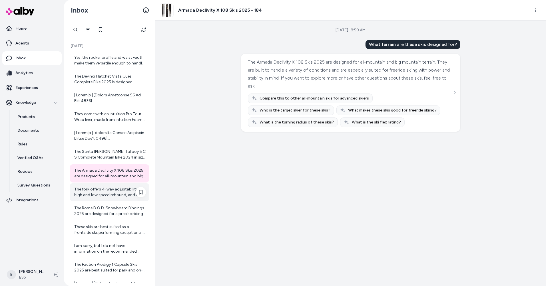
click at [102, 193] on div "The fork offers 4-way adjustability: high and low speed rebound, and high and l…" at bounding box center [110, 192] width 72 height 11
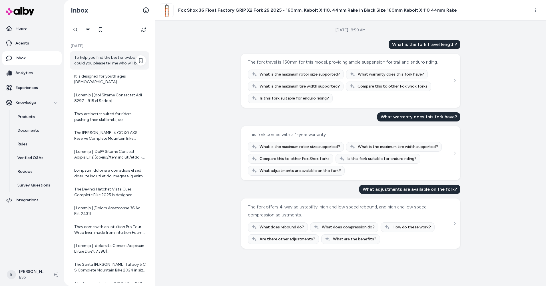
click at [108, 58] on div "To help you find the best snowboard, could you please tell me who will be ridin…" at bounding box center [110, 60] width 72 height 11
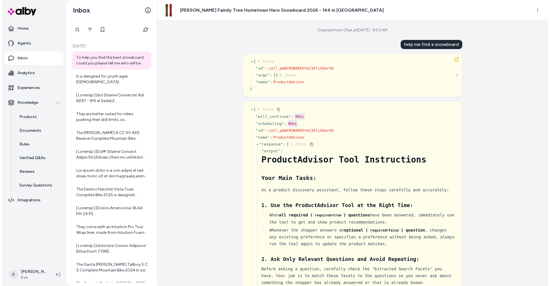
scroll to position [482, 0]
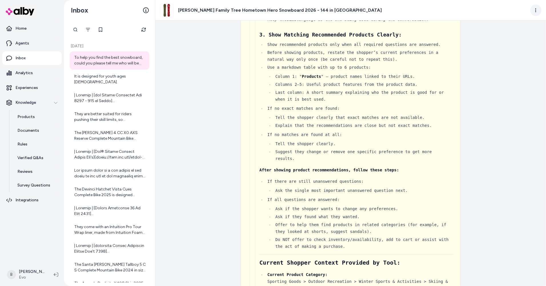
click at [535, 13] on html "Home Agents Inbox Analytics Experiences Knowledge Products Documents Rules Veri…" at bounding box center [273, 143] width 546 height 286
click at [511, 49] on link "View in LangFuse" at bounding box center [510, 50] width 60 height 9
click at [27, 118] on p "Products" at bounding box center [25, 117] width 17 height 6
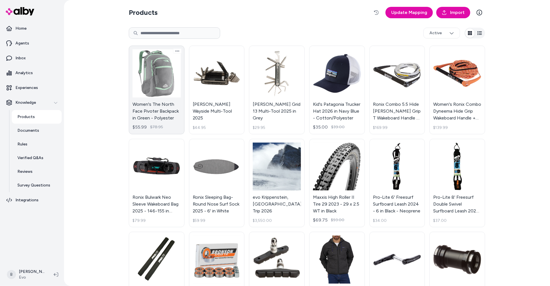
click at [162, 87] on link "Women's The North Face Pivoter Backpack in Green - Polyester $55.99 $78.95" at bounding box center [157, 90] width 56 height 89
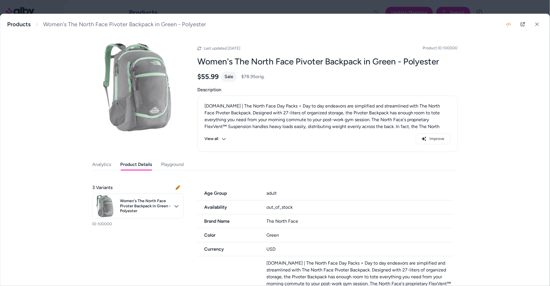
click at [137, 164] on button "Product Details" at bounding box center [136, 164] width 32 height 11
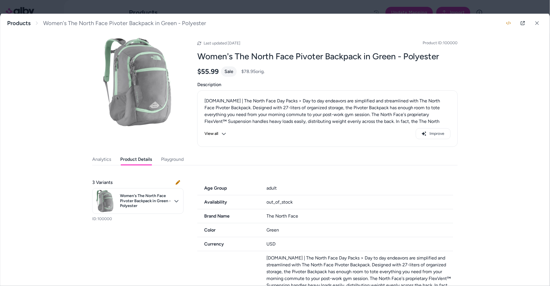
click at [218, 134] on button "View all" at bounding box center [215, 133] width 22 height 11
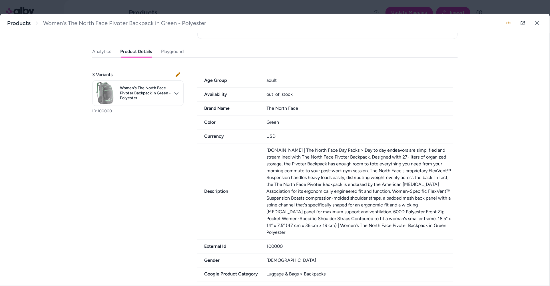
scroll to position [0, 0]
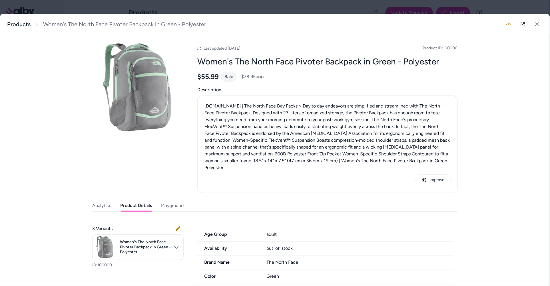
click at [125, 171] on div "Last updated Aug 26, 2025 Product ID: 100000 Women's The North Face Pivoter Bac…" at bounding box center [274, 117] width 365 height 152
click at [537, 27] on button at bounding box center [536, 24] width 11 height 11
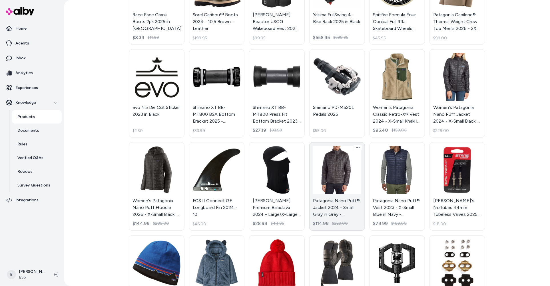
scroll to position [348, 0]
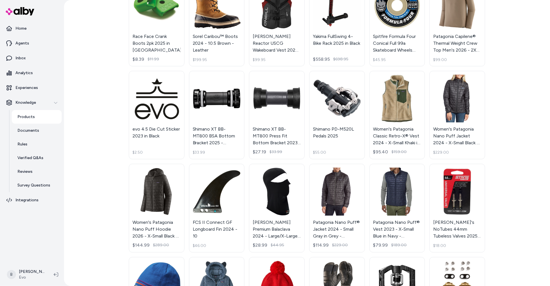
click at [84, 85] on div "Products Update Mapping Import Active Women's The North Face Pivoter Backpack i…" at bounding box center [307, 143] width 486 height 286
click at [30, 145] on link "Rules" at bounding box center [37, 145] width 50 height 14
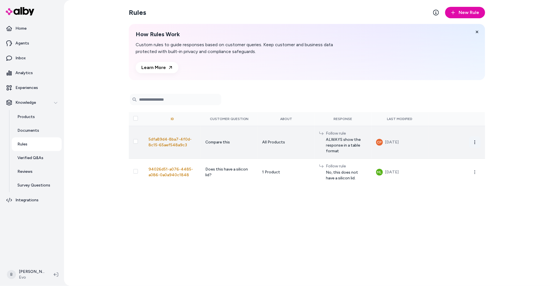
click at [476, 143] on icon "button" at bounding box center [474, 142] width 5 height 5
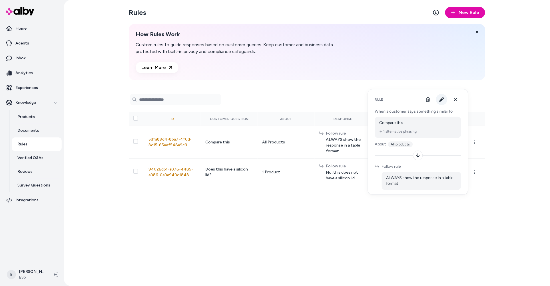
click at [444, 99] on button "button" at bounding box center [441, 99] width 11 height 11
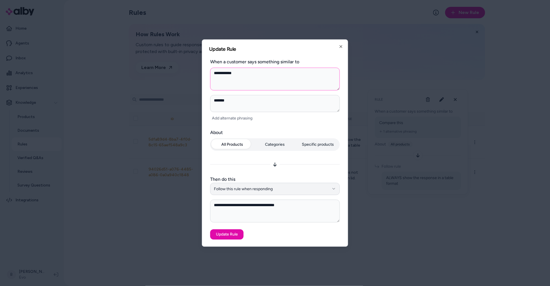
type textarea "*"
click at [334, 186] on button "Follow this rule when responding" at bounding box center [275, 189] width 130 height 13
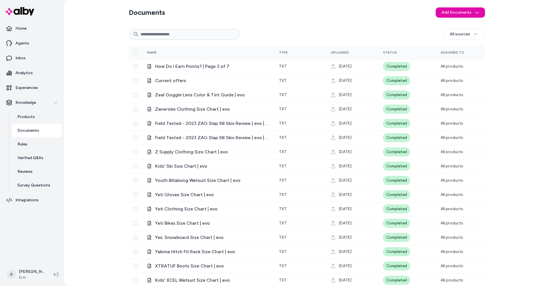
click at [399, 37] on div "All sources" at bounding box center [361, 34] width 244 height 11
click at [472, 35] on html "Home Agents Inbox Analytics Experiences Knowledge Products Documents Rules Veri…" at bounding box center [275, 143] width 550 height 286
click at [300, 25] on div "Documents Add Documents All sources 0 Selected Edit Multiple Name Type Uploaded…" at bounding box center [306, 174] width 365 height 349
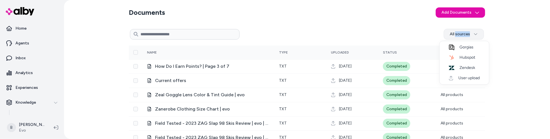
click at [473, 35] on html "Home Agents Inbox Analytics Experiences Knowledge Products Documents Rules Veri…" at bounding box center [275, 69] width 550 height 139
click at [475, 33] on html "Home Agents Inbox Analytics Experiences Knowledge Products Documents Rules Veri…" at bounding box center [275, 69] width 550 height 139
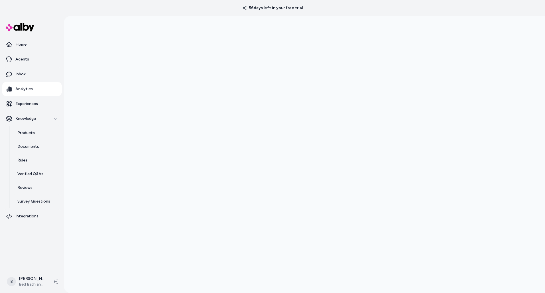
scroll to position [16, 0]
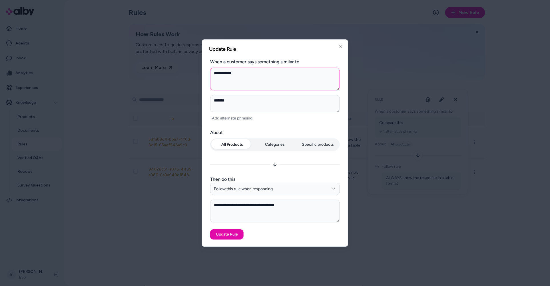
click at [253, 72] on textarea "**********" at bounding box center [275, 79] width 130 height 23
click at [249, 72] on textarea "**********" at bounding box center [275, 79] width 130 height 23
type textarea "*"
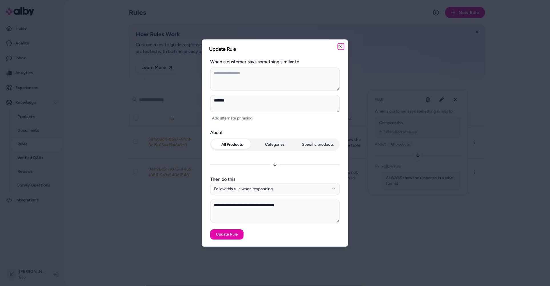
click at [340, 46] on icon "button" at bounding box center [341, 46] width 2 height 2
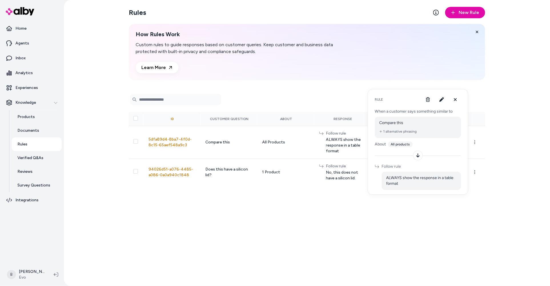
click at [515, 115] on div "Rules New Rule How Rules Work Custom rules to guide responses based on customer…" at bounding box center [307, 143] width 486 height 286
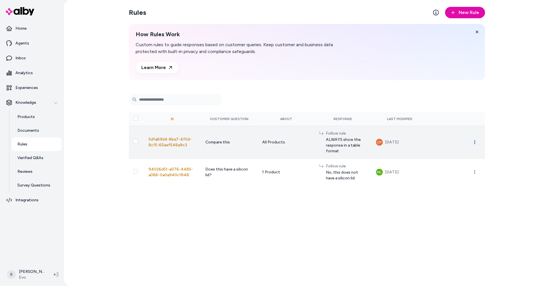
click at [475, 142] on icon "button" at bounding box center [474, 142] width 5 height 5
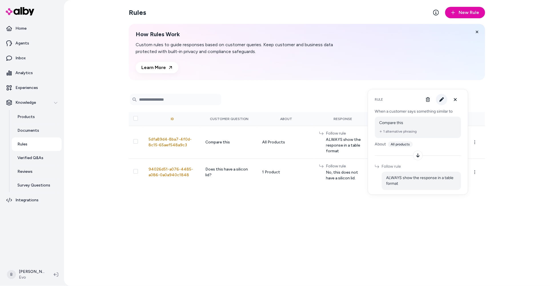
click at [440, 98] on icon "button" at bounding box center [441, 99] width 5 height 5
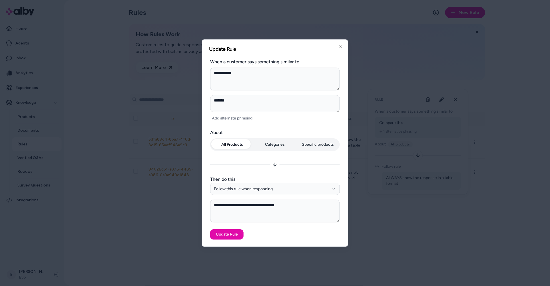
click at [240, 83] on textarea "**********" at bounding box center [275, 79] width 130 height 23
click at [303, 49] on h2 "Update Rule" at bounding box center [275, 49] width 132 height 5
click at [339, 46] on icon "button" at bounding box center [340, 46] width 5 height 5
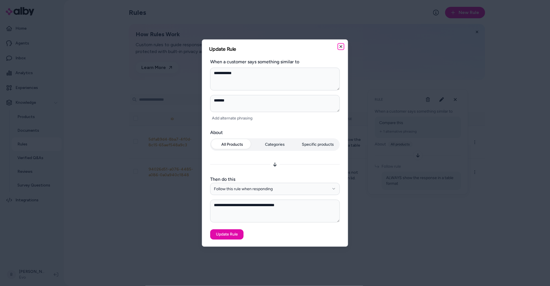
type textarea "*"
